Goal: Task Accomplishment & Management: Manage account settings

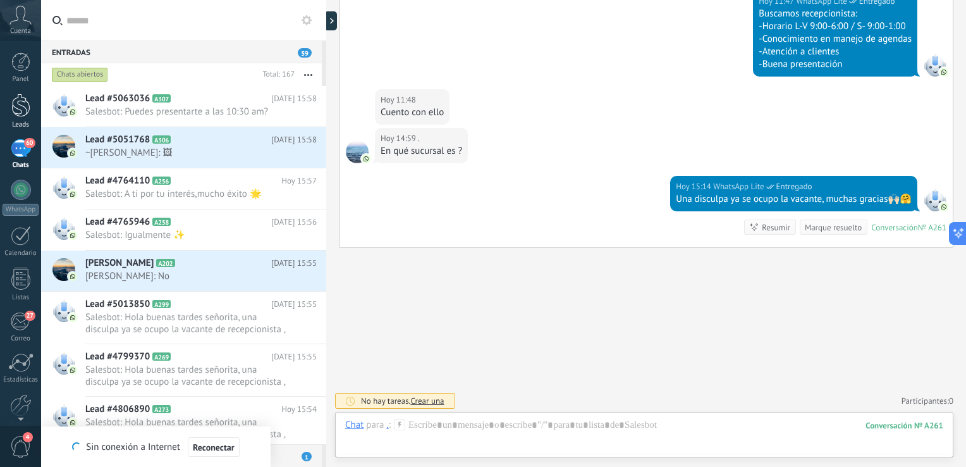
click at [18, 101] on div at bounding box center [20, 105] width 19 height 23
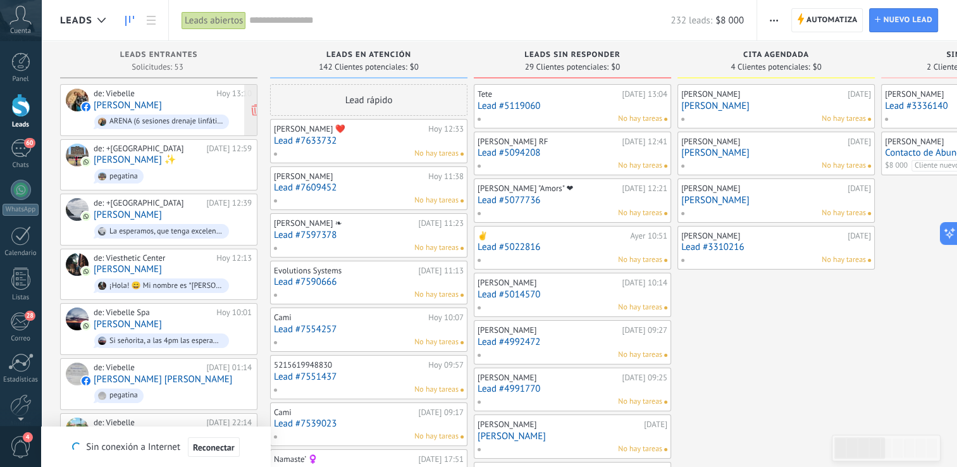
click at [163, 100] on div "de: [PERSON_NAME][DATE] 13:10 [PERSON_NAME] ARENA (6 sesiones drenaje linfático…" at bounding box center [173, 110] width 158 height 43
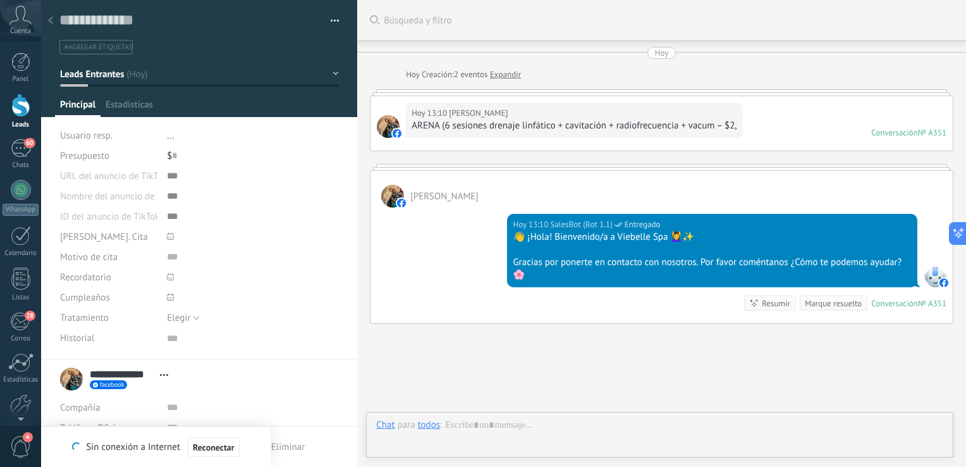
scroll to position [13, 0]
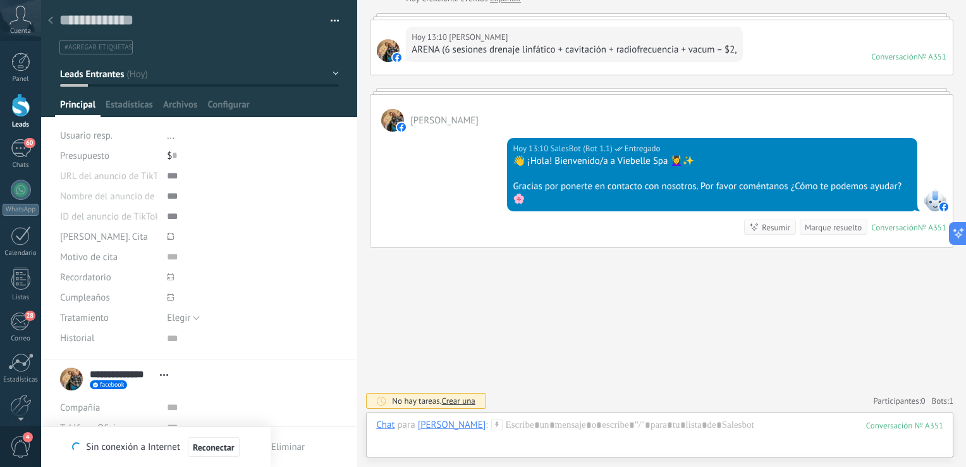
click at [618, 385] on div "Buscar Búsqueda y filtro Carga más [DATE] [DATE] Creación: 2 eventos Expandir […" at bounding box center [661, 196] width 609 height 545
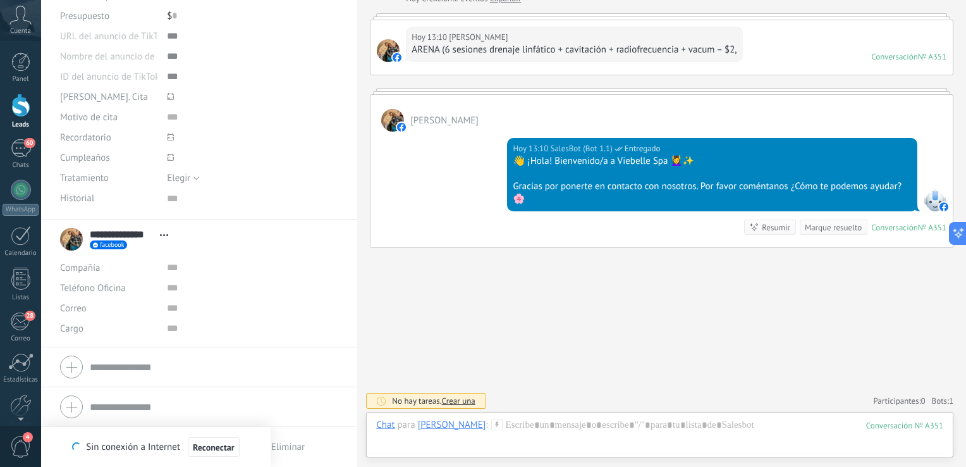
scroll to position [0, 0]
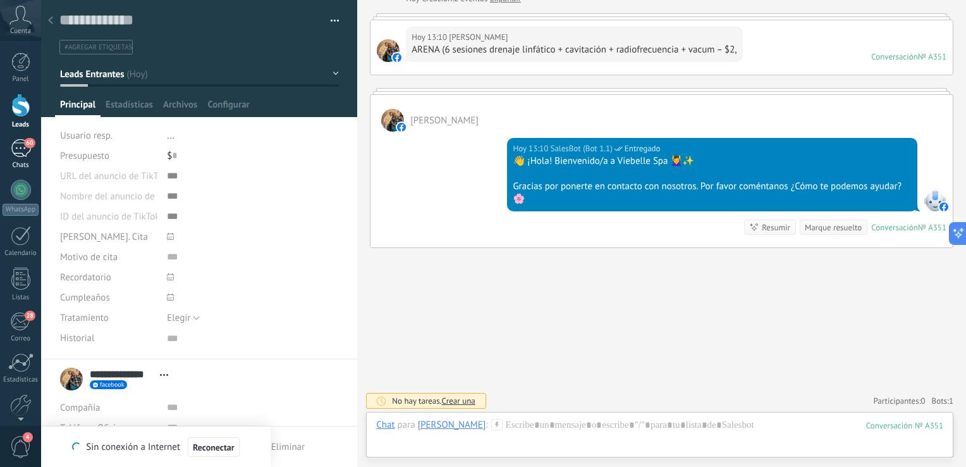
click at [33, 155] on link "60 Chats" at bounding box center [20, 154] width 41 height 30
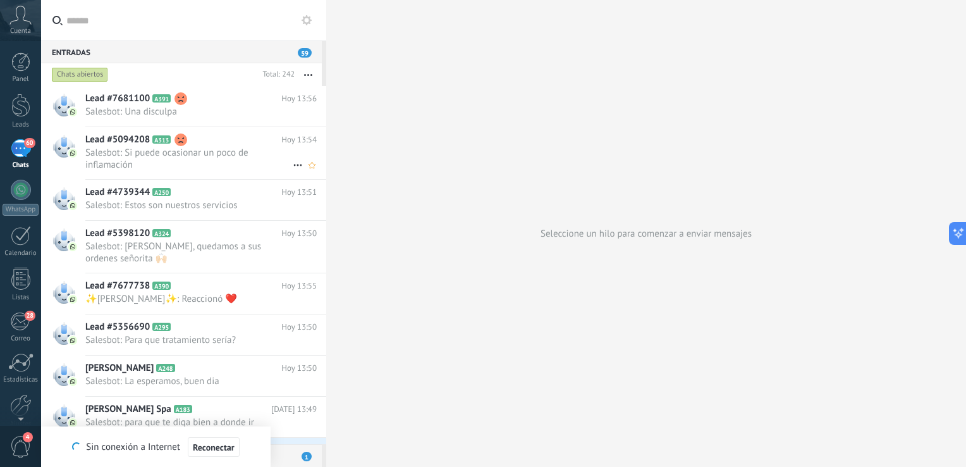
click at [222, 158] on span "Salesbot: Si puede ocasionar un poco de inflamación" at bounding box center [188, 159] width 207 height 24
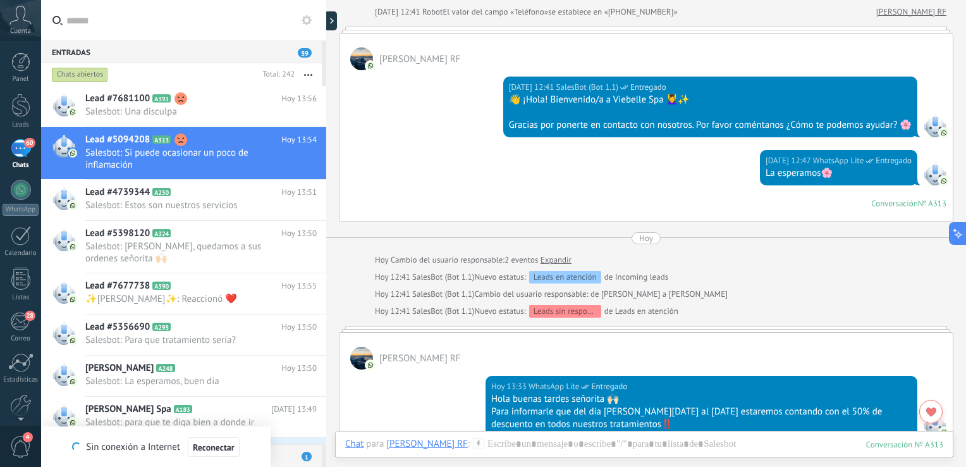
scroll to position [1010, 0]
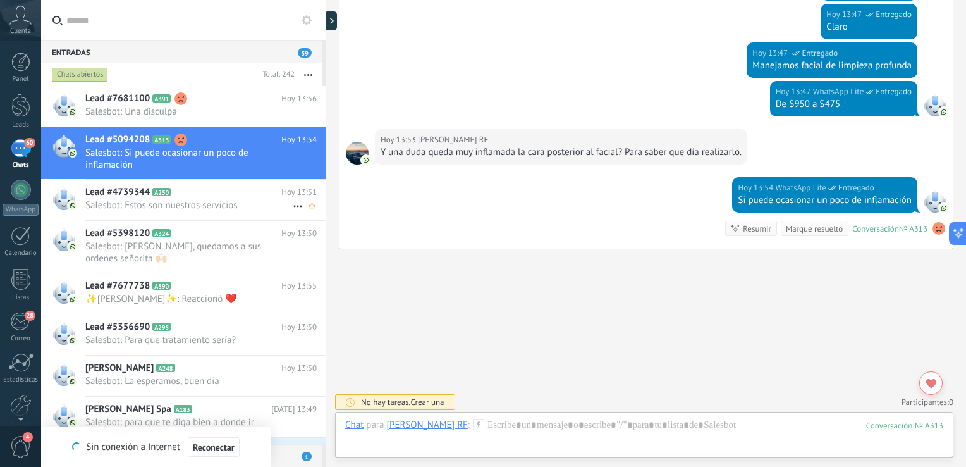
click at [179, 187] on icon at bounding box center [181, 192] width 13 height 13
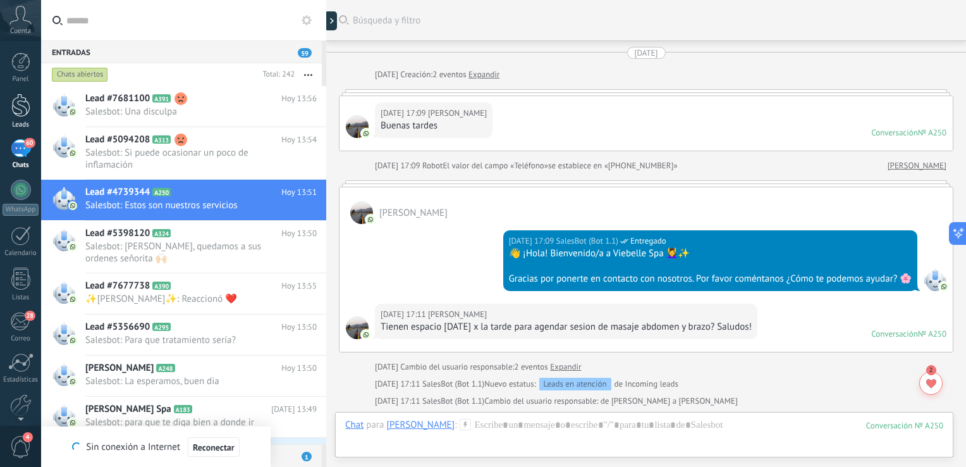
scroll to position [1050, 0]
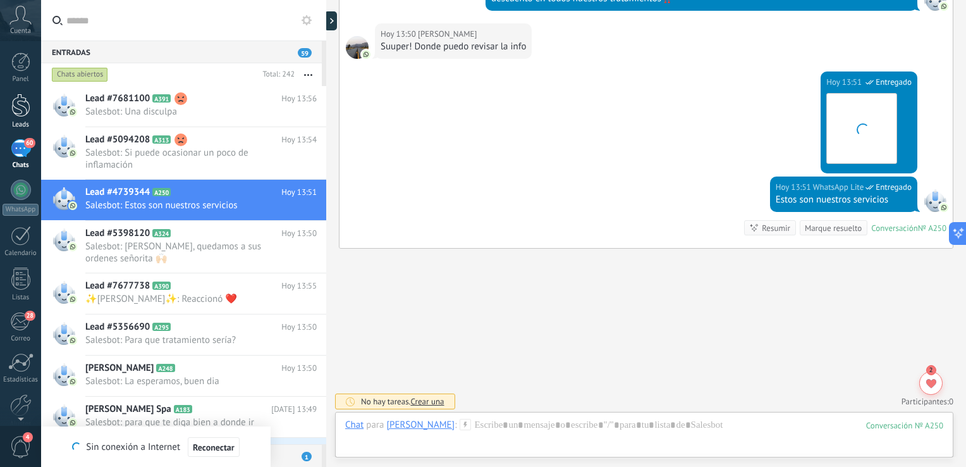
click at [24, 107] on div at bounding box center [20, 105] width 19 height 23
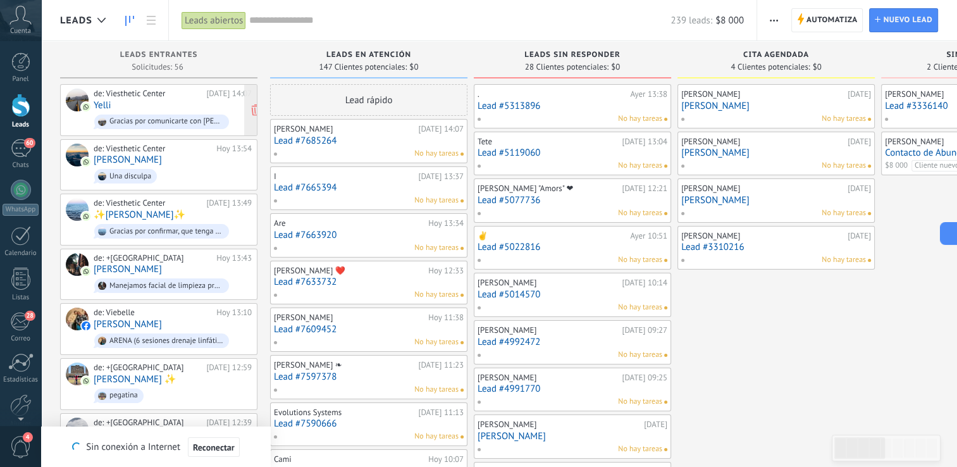
click at [175, 108] on div "de: Viesthetic Center [DATE] 14:07 [PERSON_NAME] por comunicarte con [PERSON_NA…" at bounding box center [173, 110] width 158 height 43
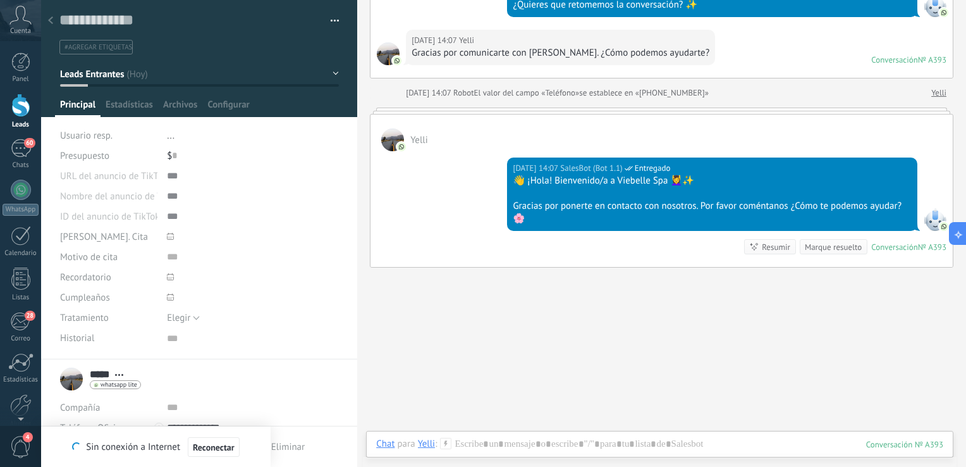
scroll to position [213, 0]
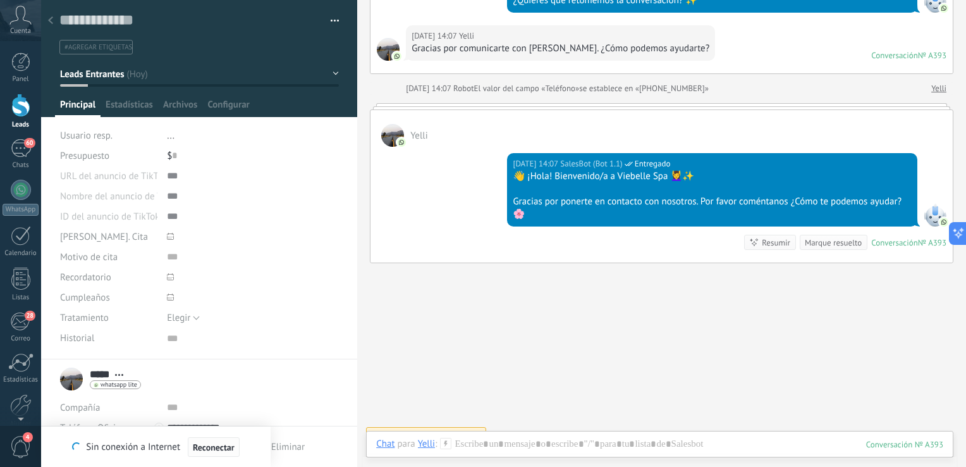
click at [202, 445] on span "Reconectar" at bounding box center [214, 447] width 42 height 9
click at [715, 280] on div "Buscar Búsqueda y filtro Carga más [DATE] [DATE] Creación: 2 eventos Expandir Y…" at bounding box center [661, 135] width 609 height 696
click at [51, 23] on use at bounding box center [50, 20] width 5 height 8
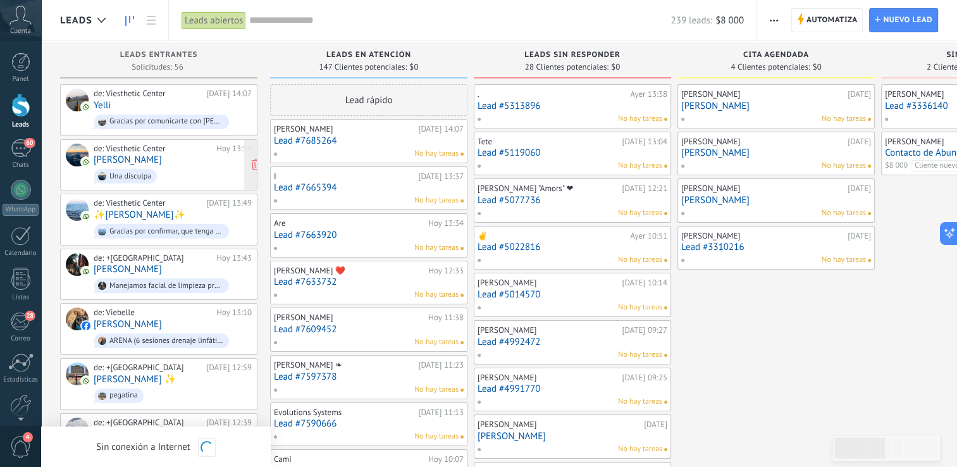
click at [185, 161] on div "de: Viesthetic Center [DATE] 13:54 [PERSON_NAME] Una disculpa" at bounding box center [173, 165] width 158 height 43
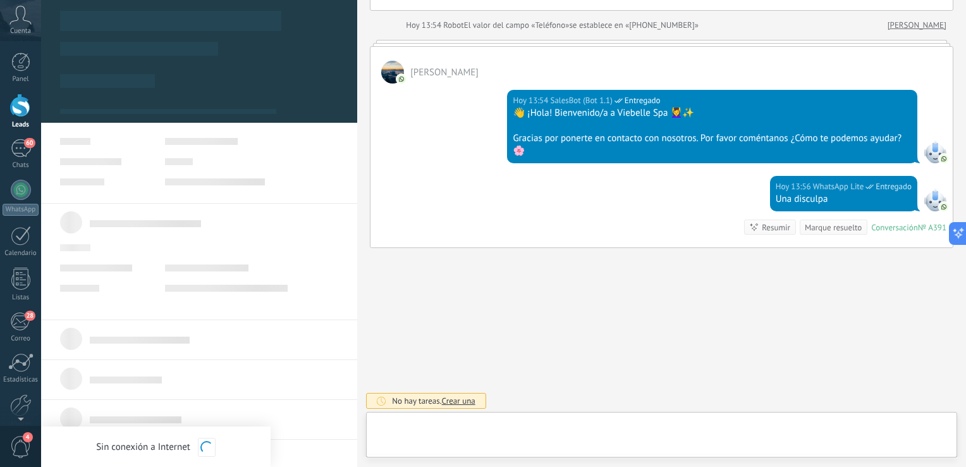
scroll to position [13, 0]
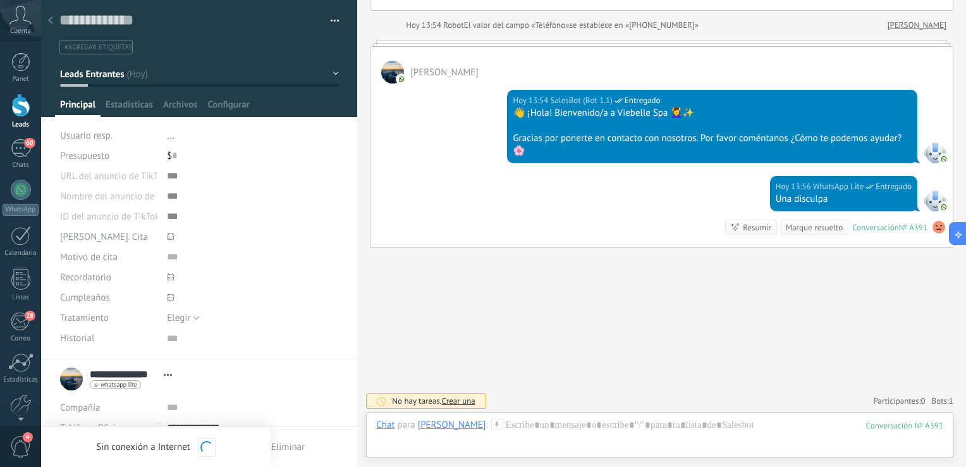
click at [51, 13] on div at bounding box center [51, 21] width 18 height 25
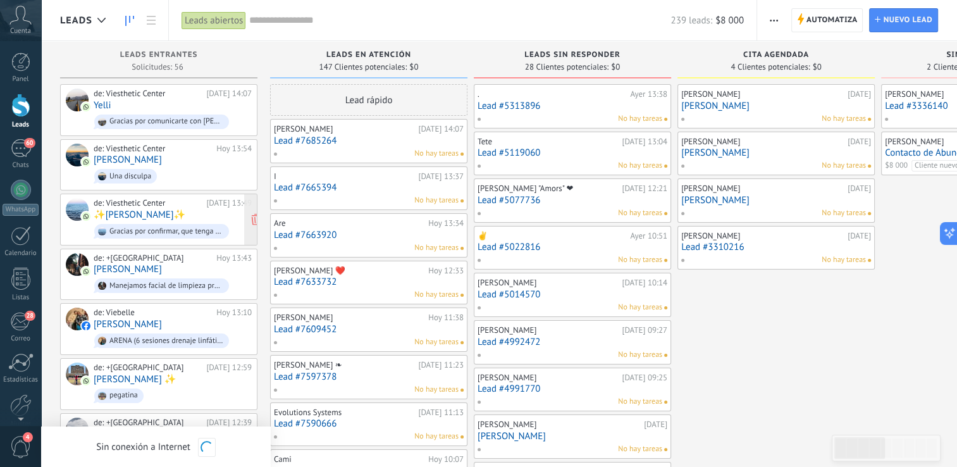
click at [147, 205] on div "de: Viesthetic Center" at bounding box center [148, 203] width 108 height 10
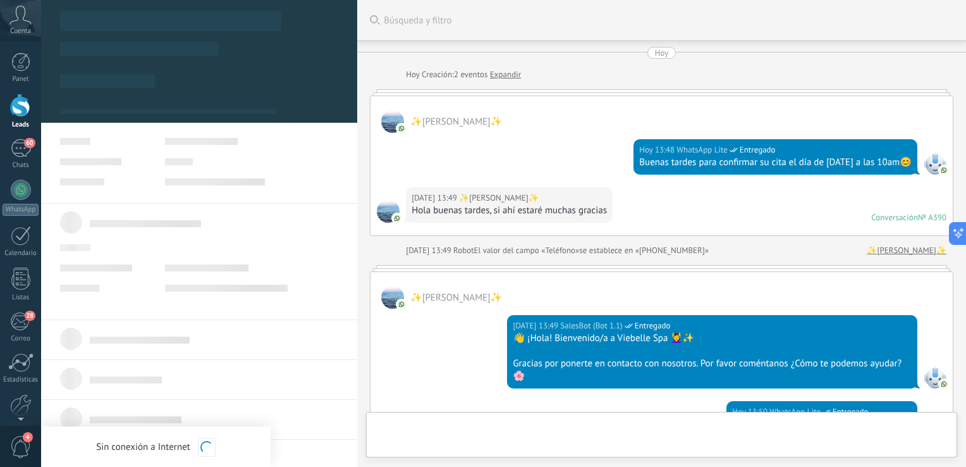
scroll to position [225, 0]
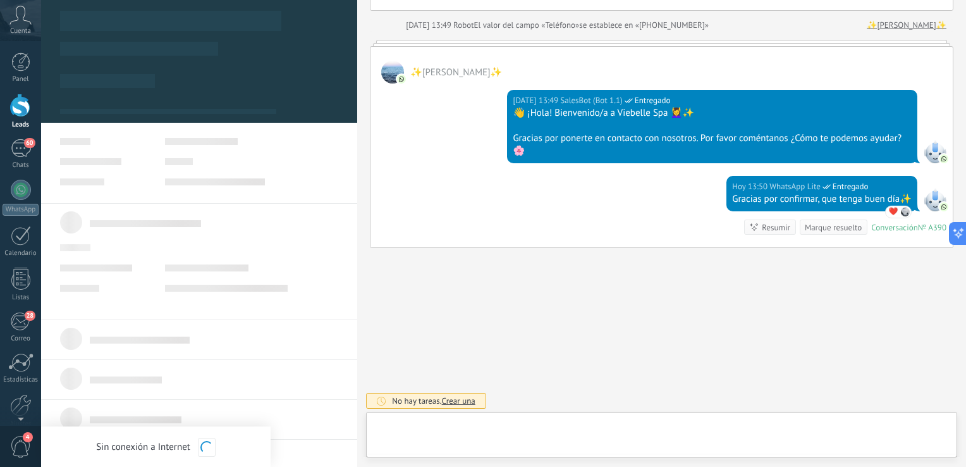
type textarea "***"
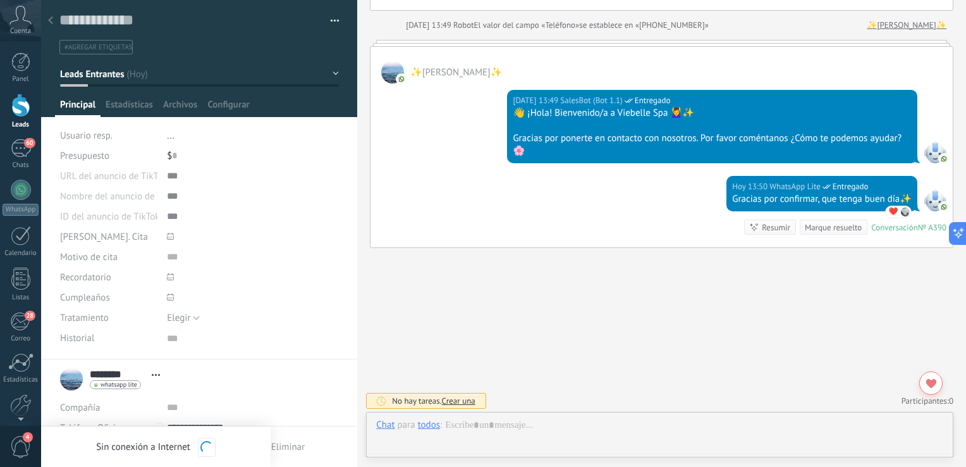
scroll to position [13, 0]
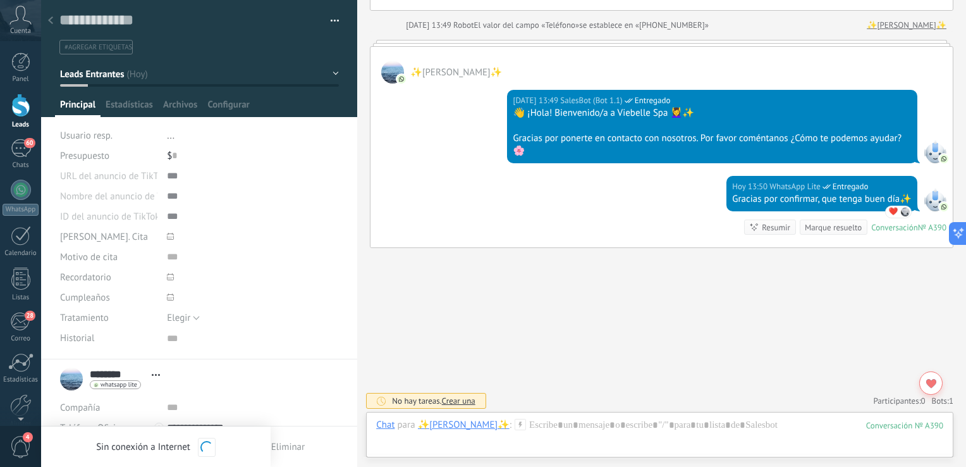
click at [724, 70] on div "✨[PERSON_NAME]✨" at bounding box center [662, 65] width 583 height 37
click at [223, 447] on span "Reconectar" at bounding box center [214, 447] width 42 height 9
click at [214, 447] on span "Reconectar" at bounding box center [214, 447] width 42 height 9
click at [624, 281] on div "Buscar Búsqueda y filtro Carga más [DATE] [DATE] Creación: 2 eventos Expandir ✨…" at bounding box center [661, 122] width 609 height 694
click at [567, 310] on div "Buscar Búsqueda y filtro Carga más [DATE] [DATE] Creación: 2 eventos Expandir ✨…" at bounding box center [661, 122] width 609 height 694
